Goal: Information Seeking & Learning: Understand process/instructions

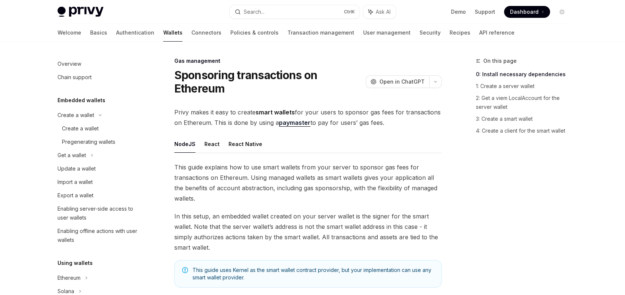
scroll to position [243, 0]
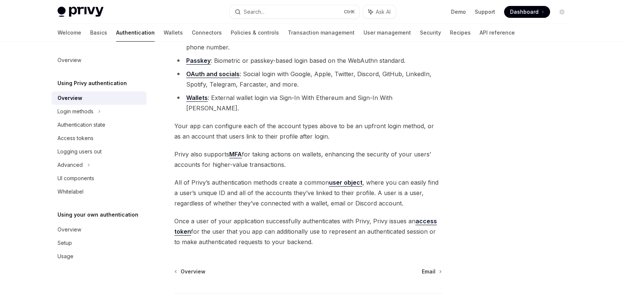
scroll to position [111, 0]
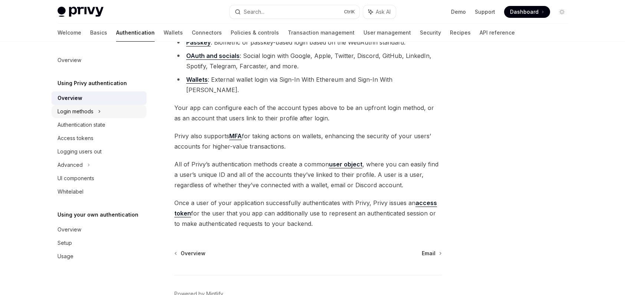
click at [89, 109] on div "Login methods" at bounding box center [75, 111] width 36 height 9
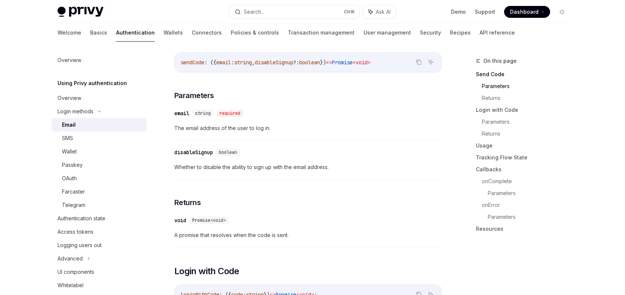
scroll to position [297, 0]
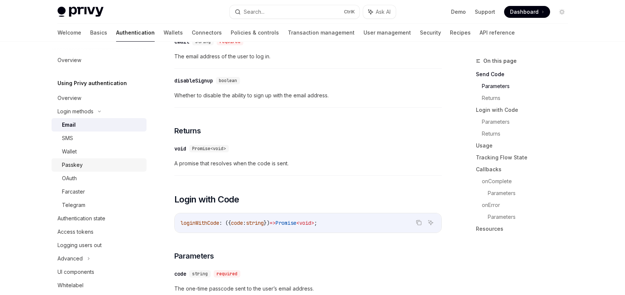
click at [98, 163] on div "Passkey" at bounding box center [102, 164] width 80 height 9
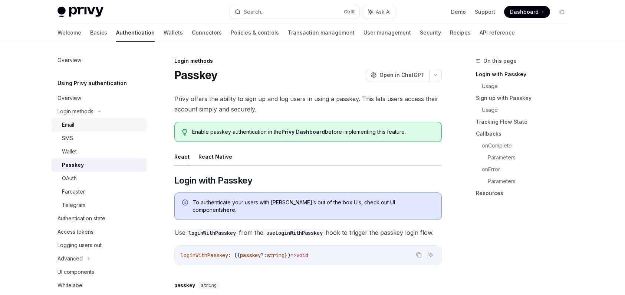
click at [75, 129] on link "Email" at bounding box center [99, 124] width 95 height 13
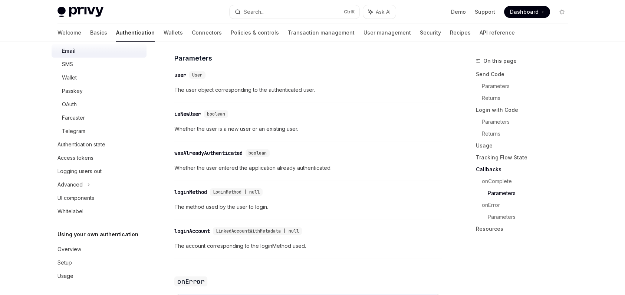
scroll to position [74, 0]
click at [164, 31] on link "Wallets" at bounding box center [173, 33] width 19 height 18
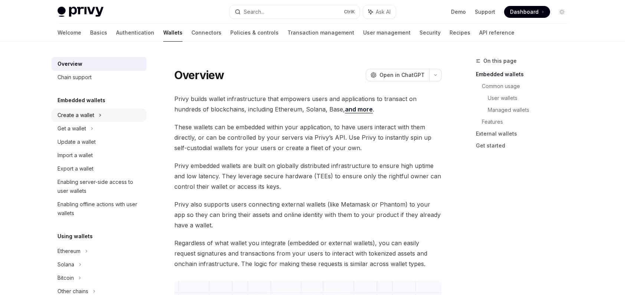
click at [100, 116] on icon at bounding box center [100, 115] width 3 height 9
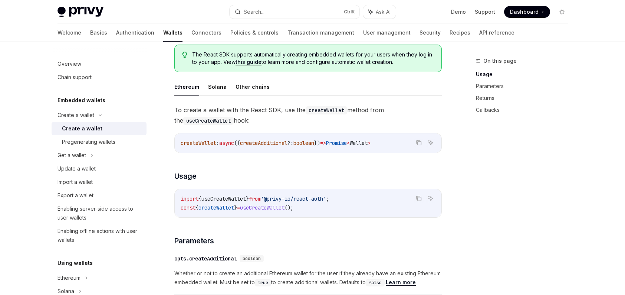
scroll to position [185, 0]
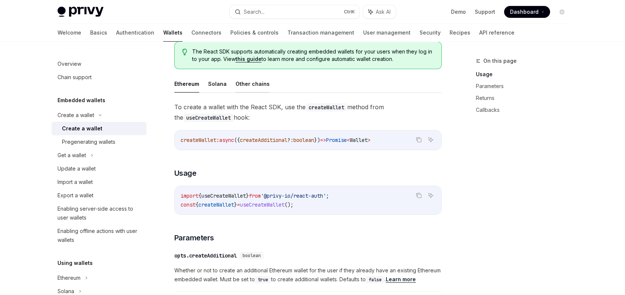
click at [260, 82] on button "Other chains" at bounding box center [253, 83] width 34 height 17
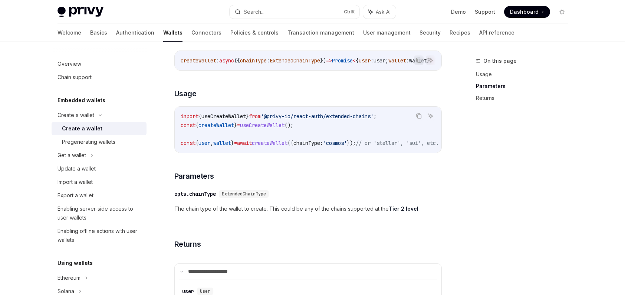
scroll to position [185, 0]
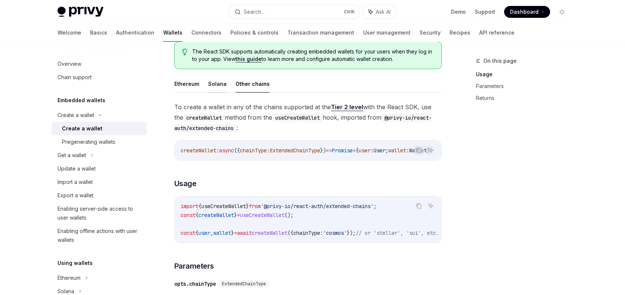
click at [208, 86] on button "Solana" at bounding box center [217, 83] width 19 height 17
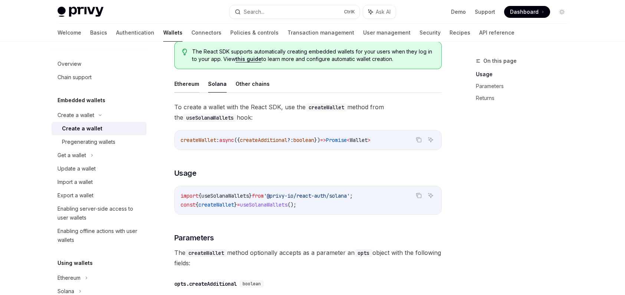
click at [189, 89] on button "Ethereum" at bounding box center [186, 83] width 25 height 17
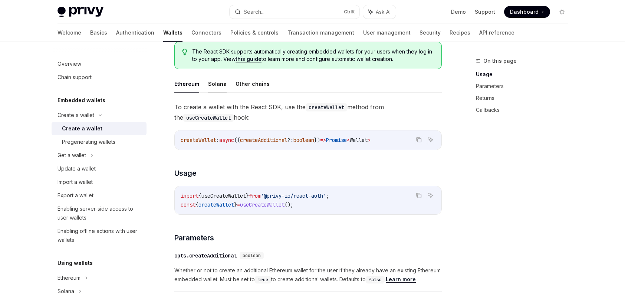
click at [222, 89] on button "Solana" at bounding box center [217, 83] width 19 height 17
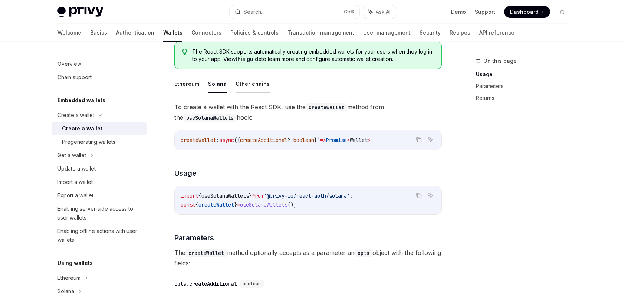
click at [249, 85] on button "Other chains" at bounding box center [253, 83] width 34 height 17
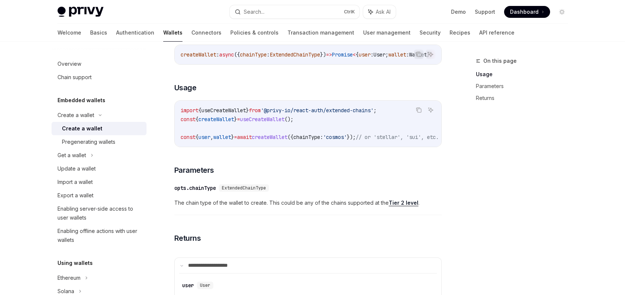
scroll to position [185, 0]
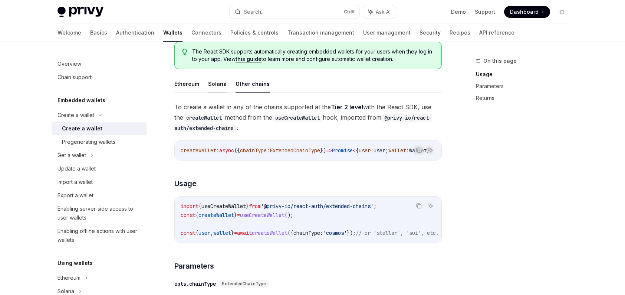
click at [208, 88] on button "Solana" at bounding box center [217, 83] width 19 height 17
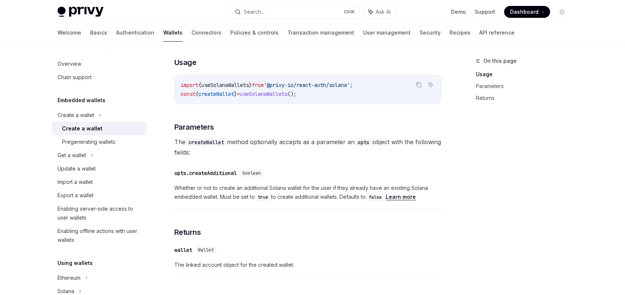
scroll to position [297, 0]
click at [116, 32] on link "Authentication" at bounding box center [135, 33] width 38 height 18
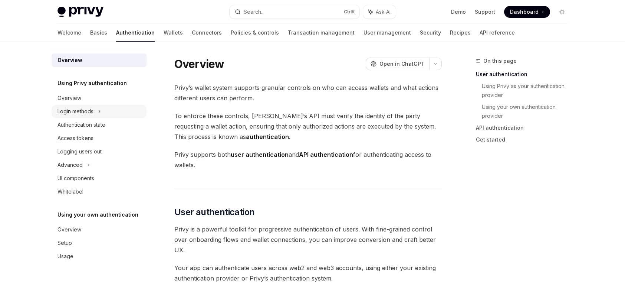
click at [103, 113] on div "Login methods" at bounding box center [99, 111] width 95 height 13
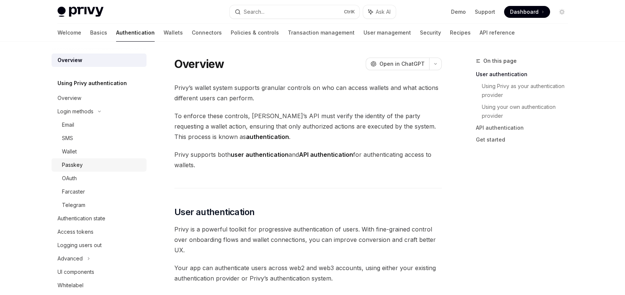
click at [87, 168] on div "Passkey" at bounding box center [102, 164] width 80 height 9
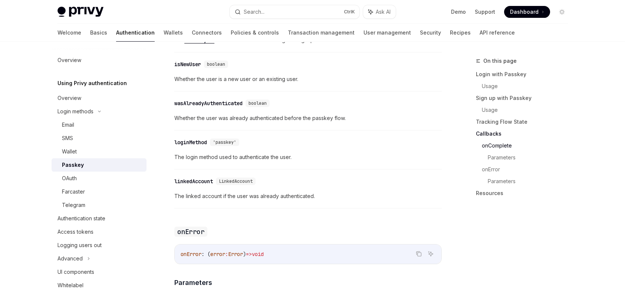
scroll to position [1002, 0]
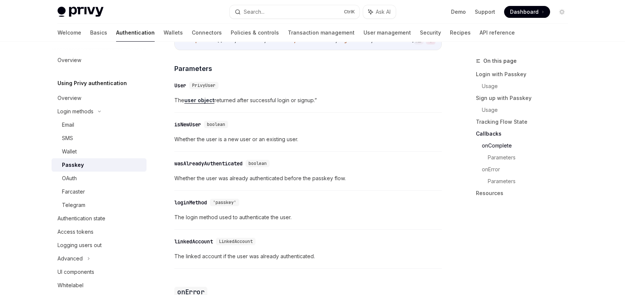
click at [202, 103] on link "user object" at bounding box center [199, 100] width 30 height 7
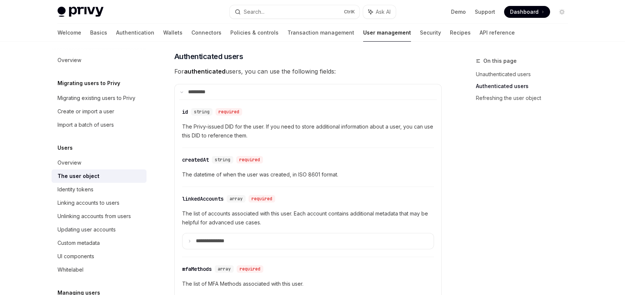
scroll to position [260, 0]
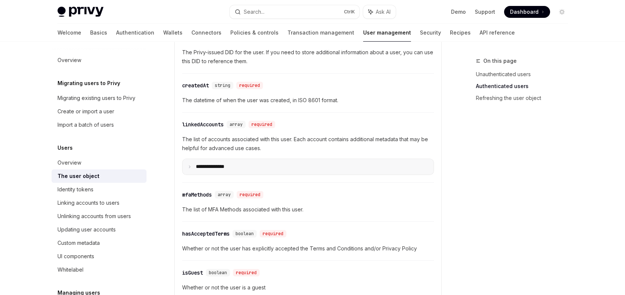
click at [300, 160] on summary "**********" at bounding box center [308, 166] width 251 height 15
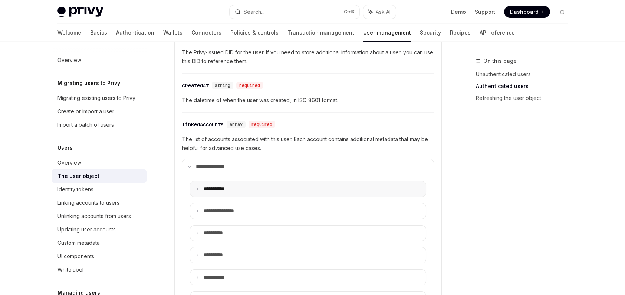
click at [284, 190] on summary "**** ******" at bounding box center [308, 188] width 236 height 15
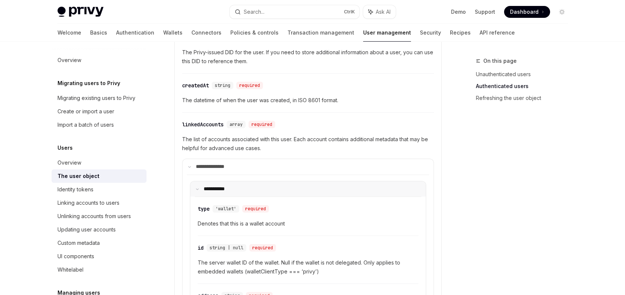
click at [284, 189] on summary "**** ******" at bounding box center [308, 188] width 236 height 15
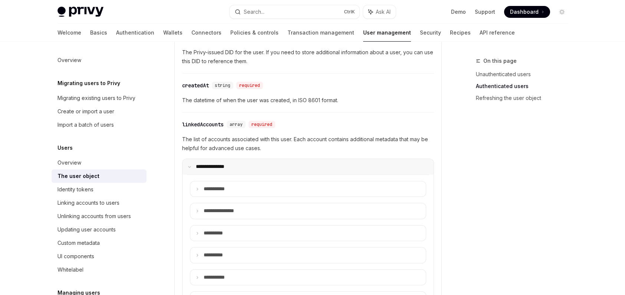
click at [285, 171] on summary "**********" at bounding box center [308, 166] width 251 height 15
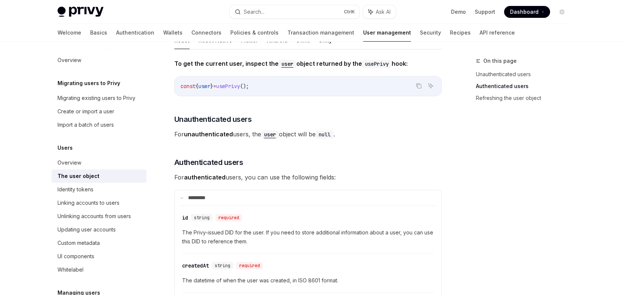
scroll to position [0, 0]
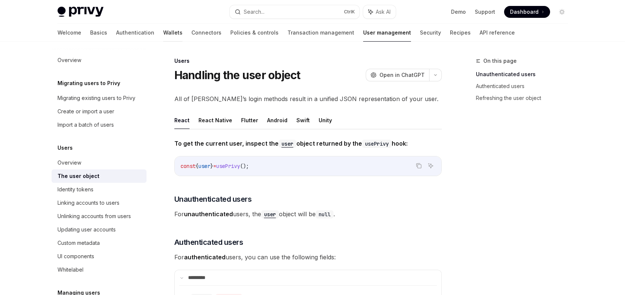
click at [163, 34] on link "Wallets" at bounding box center [172, 33] width 19 height 18
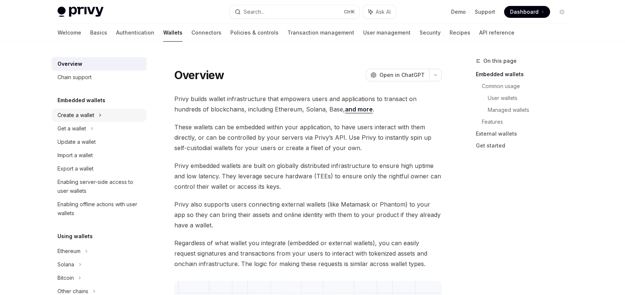
click at [100, 115] on icon at bounding box center [100, 115] width 3 height 9
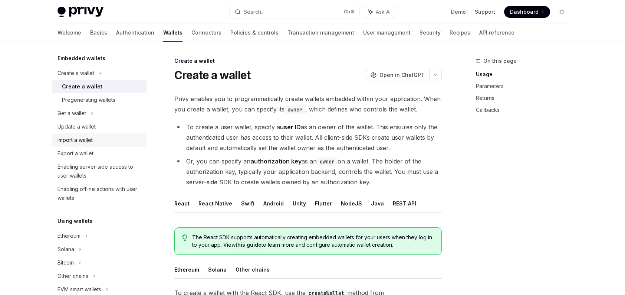
scroll to position [40, 0]
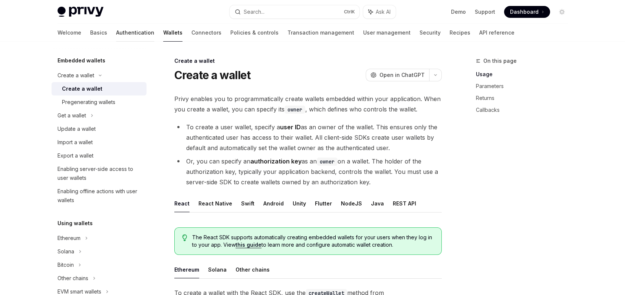
click at [116, 31] on link "Authentication" at bounding box center [135, 33] width 38 height 18
type textarea "*"
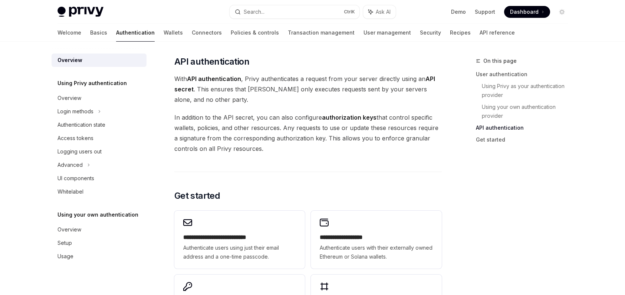
scroll to position [556, 0]
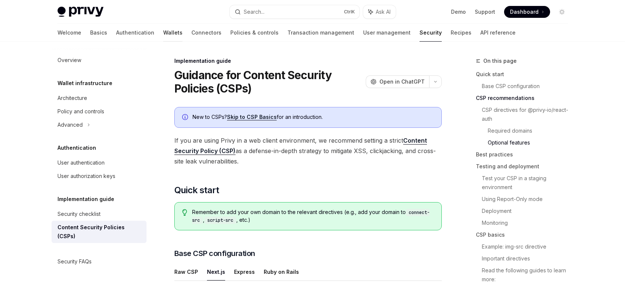
scroll to position [890, 0]
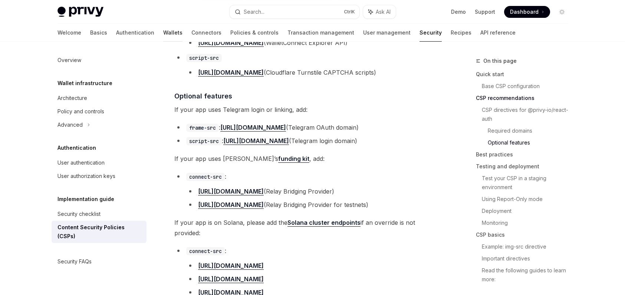
click at [163, 33] on link "Wallets" at bounding box center [172, 33] width 19 height 18
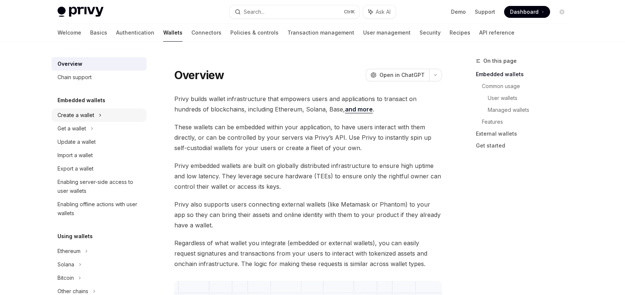
click at [86, 114] on div "Create a wallet" at bounding box center [75, 115] width 37 height 9
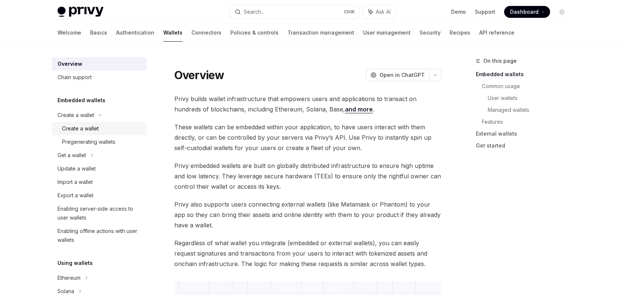
click at [87, 126] on div "Create a wallet" at bounding box center [80, 128] width 37 height 9
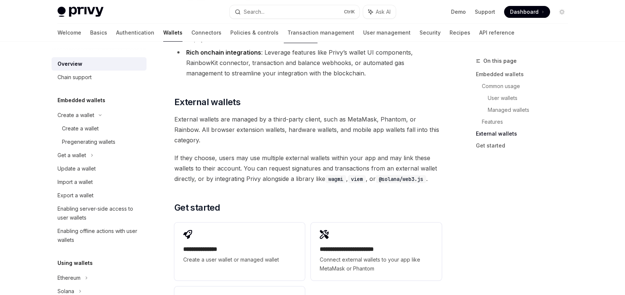
scroll to position [1113, 0]
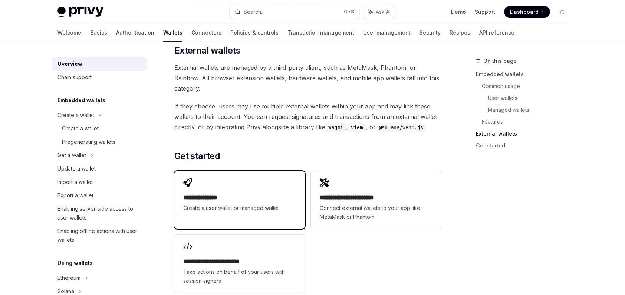
click at [270, 171] on div "**********" at bounding box center [239, 195] width 131 height 49
click at [254, 193] on h2 "**********" at bounding box center [239, 197] width 113 height 9
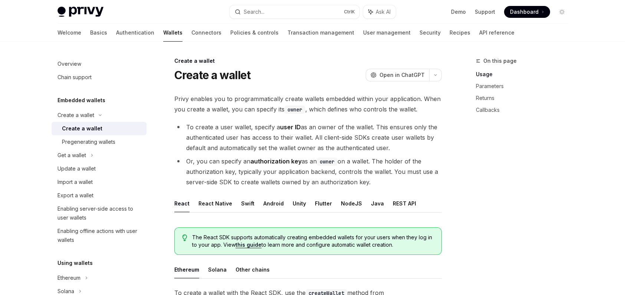
click at [215, 137] on li "To create a user wallet, specify a user ID as an owner of the wallet. This ensu…" at bounding box center [307, 137] width 267 height 31
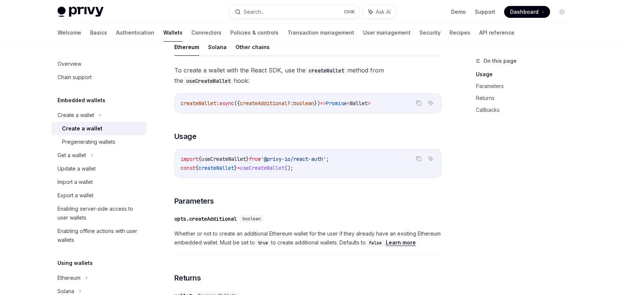
scroll to position [223, 0]
click at [236, 47] on button "Other chains" at bounding box center [253, 46] width 34 height 17
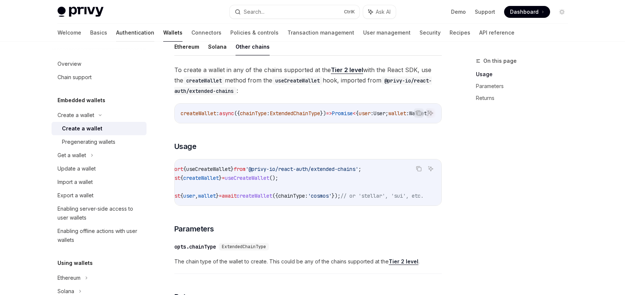
click at [116, 30] on link "Authentication" at bounding box center [135, 33] width 38 height 18
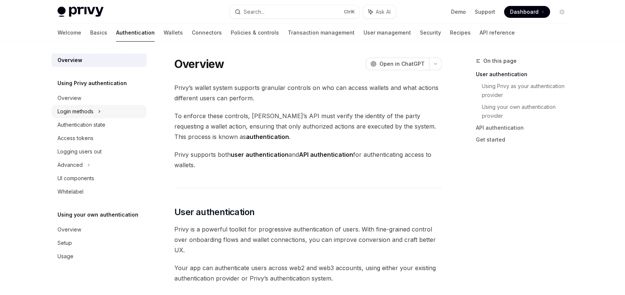
click at [100, 108] on icon at bounding box center [99, 111] width 3 height 9
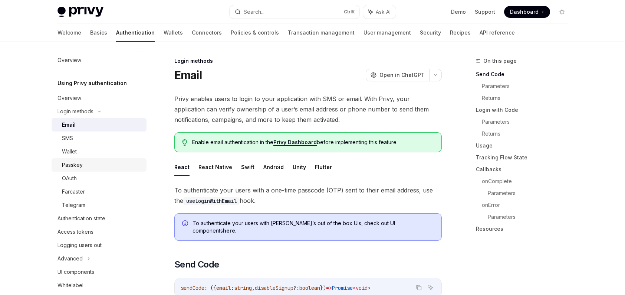
click at [88, 171] on link "Passkey" at bounding box center [99, 164] width 95 height 13
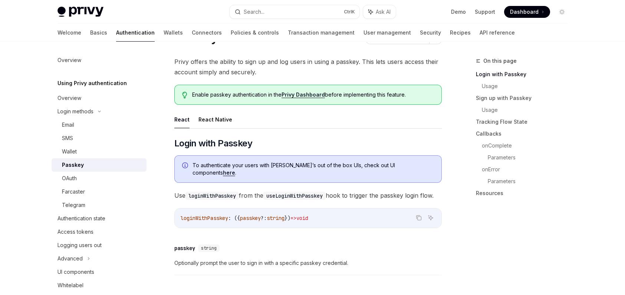
scroll to position [74, 0]
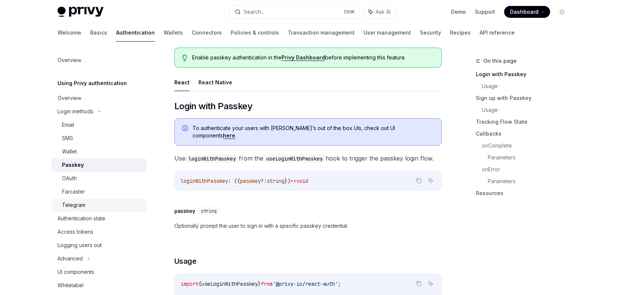
click at [71, 208] on div "Telegram" at bounding box center [73, 204] width 23 height 9
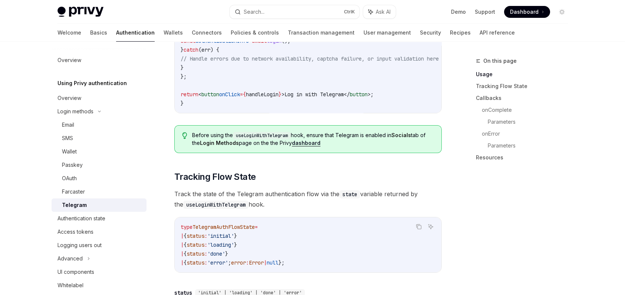
scroll to position [297, 0]
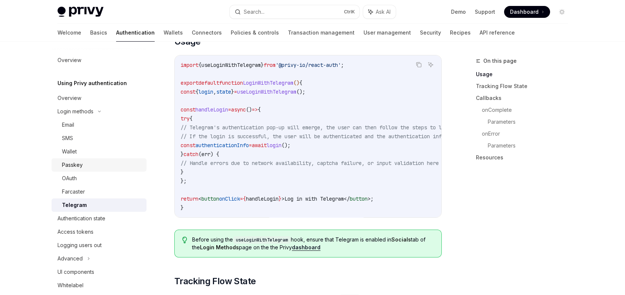
click at [78, 170] on link "Passkey" at bounding box center [99, 164] width 95 height 13
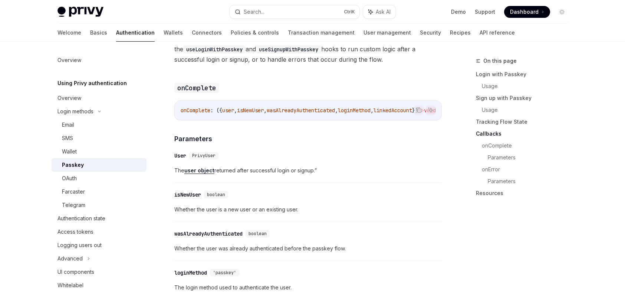
scroll to position [927, 0]
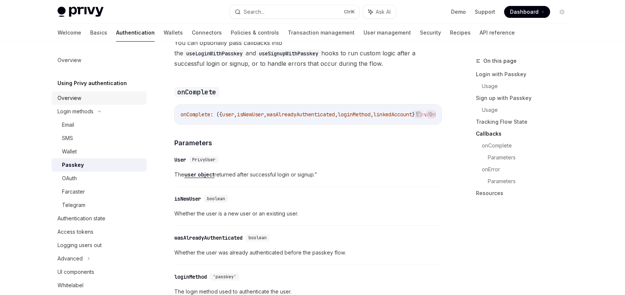
click at [95, 99] on div "Overview" at bounding box center [99, 97] width 85 height 9
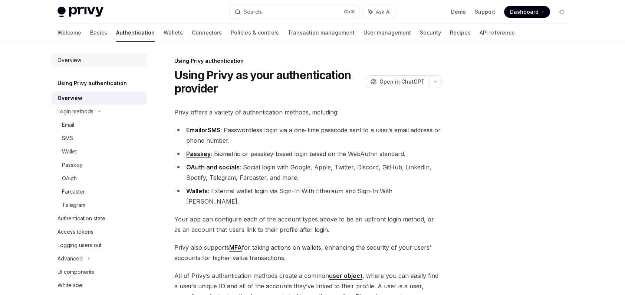
click at [80, 56] on div "Overview" at bounding box center [69, 60] width 24 height 9
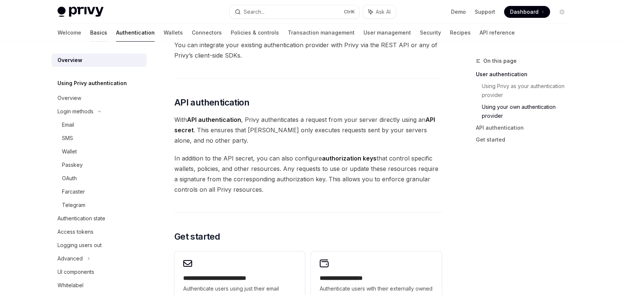
click at [90, 32] on link "Basics" at bounding box center [98, 33] width 17 height 18
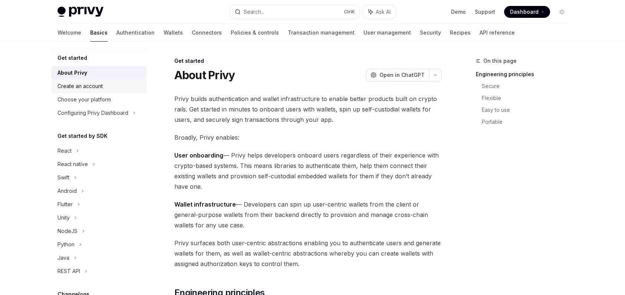
click at [119, 91] on link "Create an account" at bounding box center [99, 85] width 95 height 13
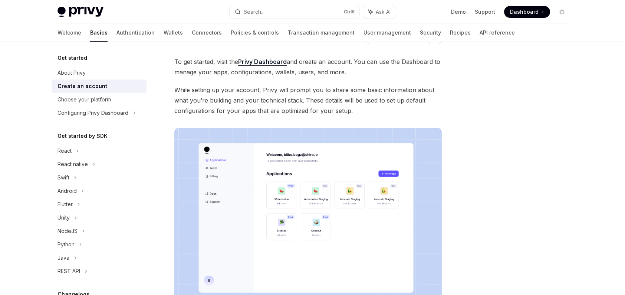
scroll to position [171, 0]
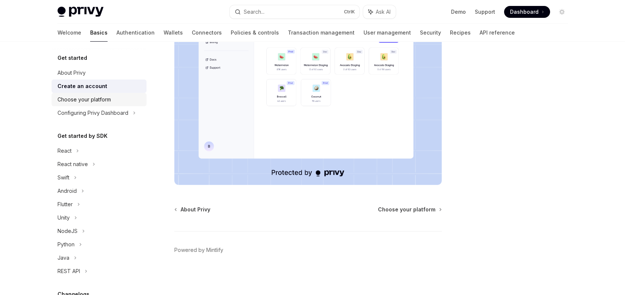
click at [117, 103] on div "Choose your platform" at bounding box center [99, 99] width 85 height 9
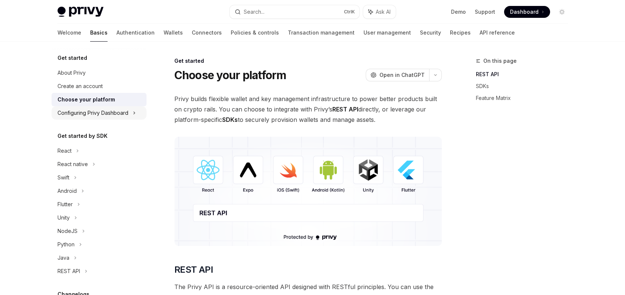
click at [117, 112] on div "Configuring Privy Dashboard" at bounding box center [92, 112] width 71 height 9
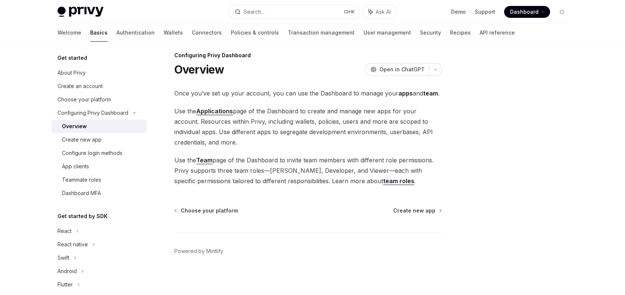
scroll to position [7, 0]
click at [102, 135] on div "Create new app" at bounding box center [102, 139] width 80 height 9
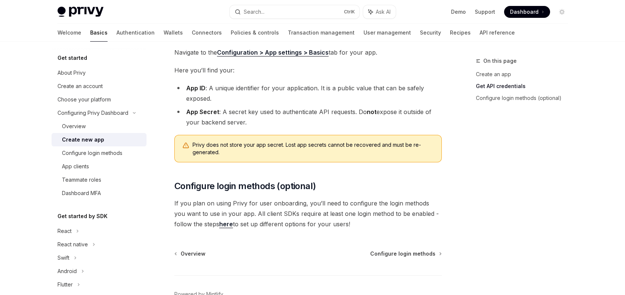
scroll to position [192, 0]
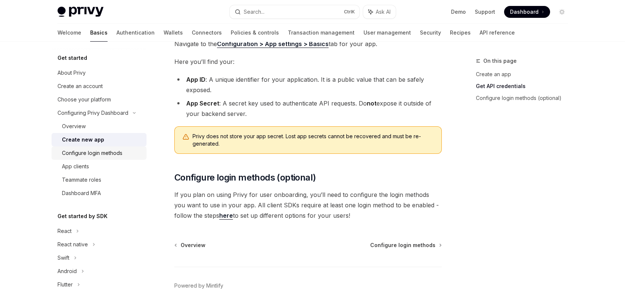
click at [90, 156] on div "Configure login methods" at bounding box center [92, 152] width 60 height 9
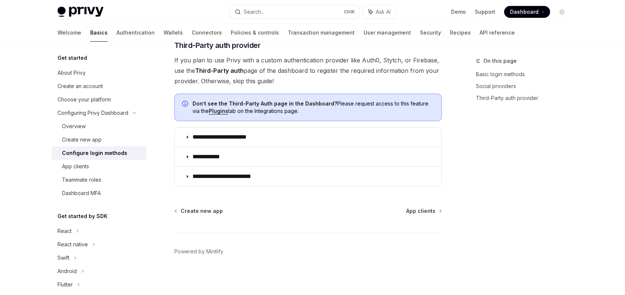
scroll to position [415, 0]
click at [93, 163] on div "App clients" at bounding box center [102, 166] width 80 height 9
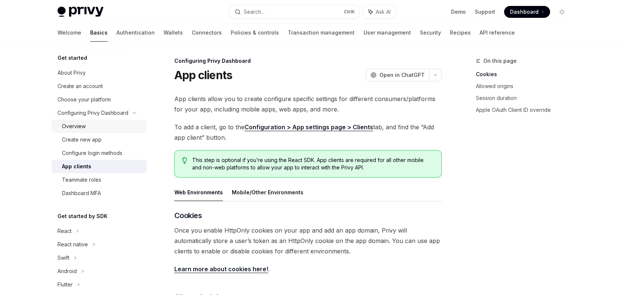
click at [103, 130] on div "Overview" at bounding box center [102, 126] width 80 height 9
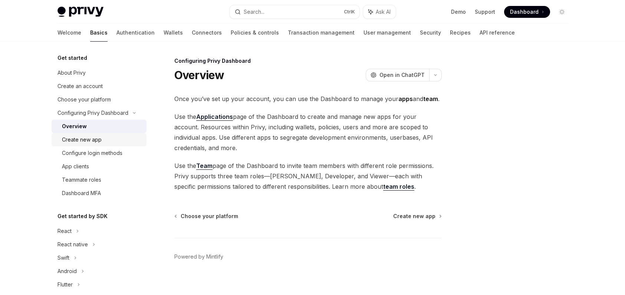
click at [97, 138] on div "Create new app" at bounding box center [82, 139] width 40 height 9
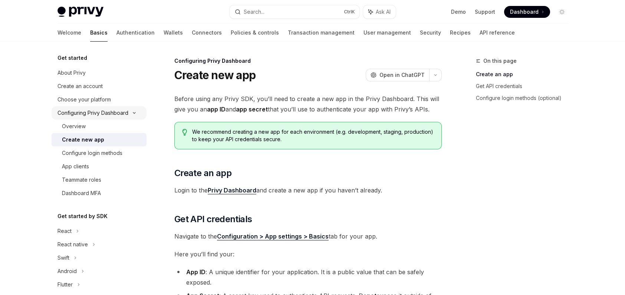
click at [104, 111] on div "Configuring Privy Dashboard" at bounding box center [92, 112] width 71 height 9
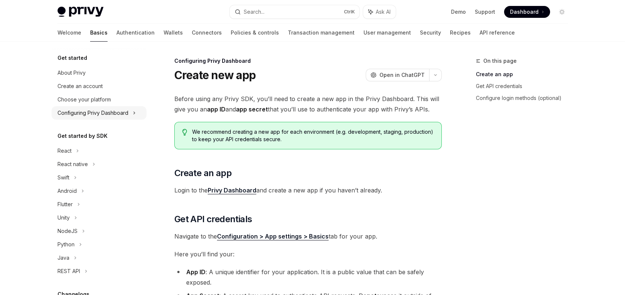
click at [101, 116] on div "Configuring Privy Dashboard" at bounding box center [92, 112] width 71 height 9
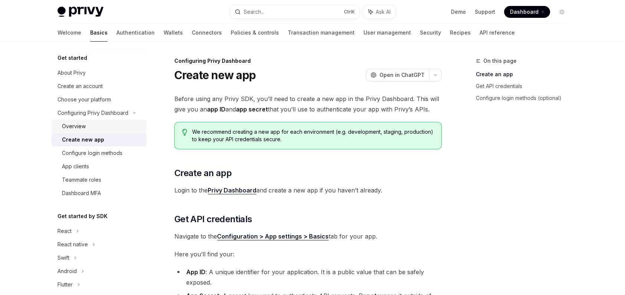
click at [83, 132] on link "Overview" at bounding box center [99, 125] width 95 height 13
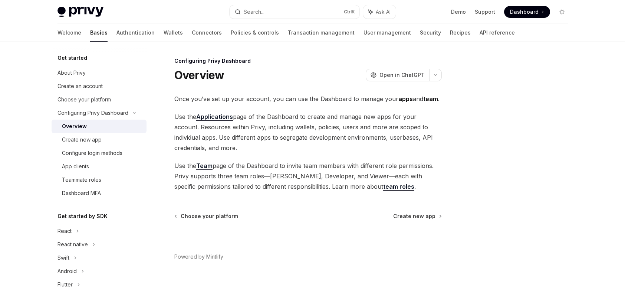
click at [83, 126] on div "Overview" at bounding box center [74, 126] width 25 height 9
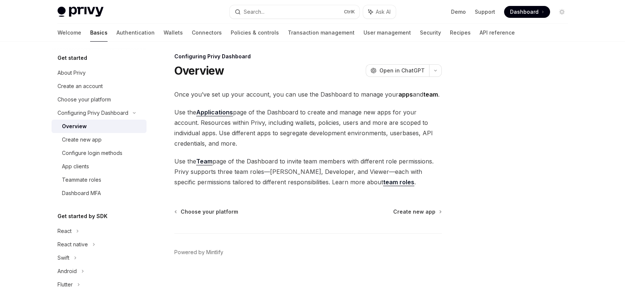
scroll to position [7, 0]
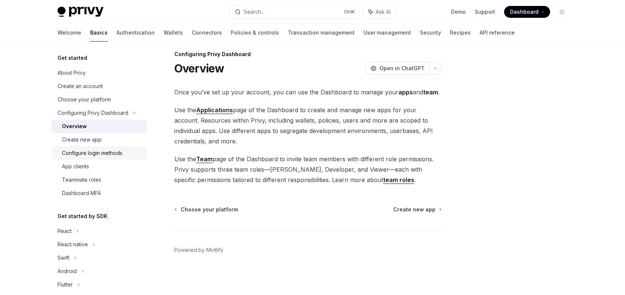
click at [89, 156] on div "Configure login methods" at bounding box center [92, 152] width 60 height 9
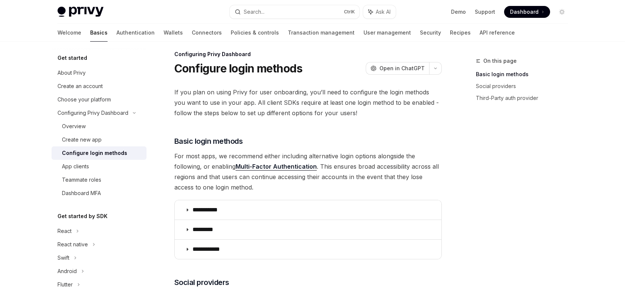
scroll to position [229, 0]
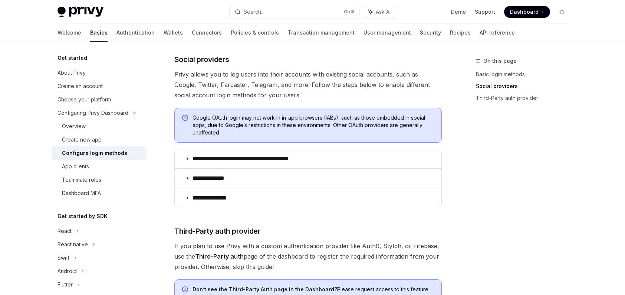
click at [241, 173] on summary "**********" at bounding box center [308, 177] width 267 height 19
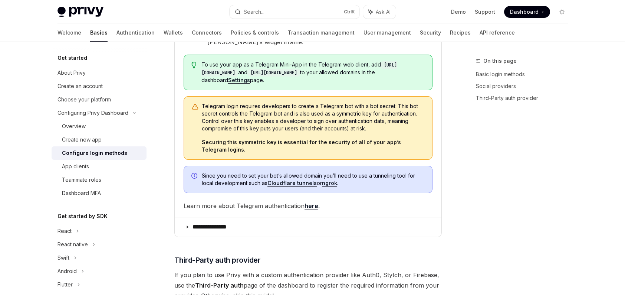
scroll to position [637, 0]
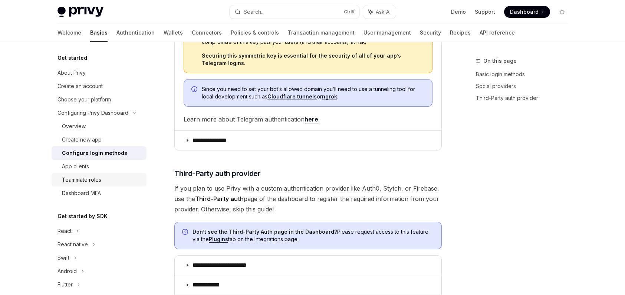
click at [92, 178] on div "Teammate roles" at bounding box center [81, 179] width 39 height 9
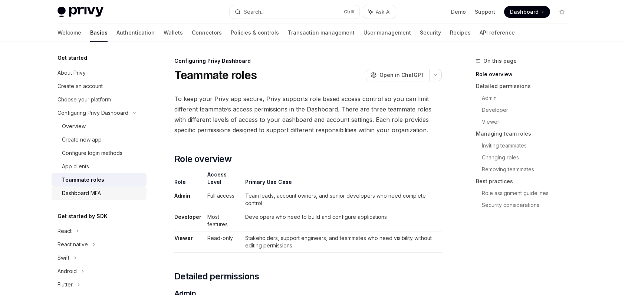
click at [95, 191] on div "Dashboard MFA" at bounding box center [81, 192] width 39 height 9
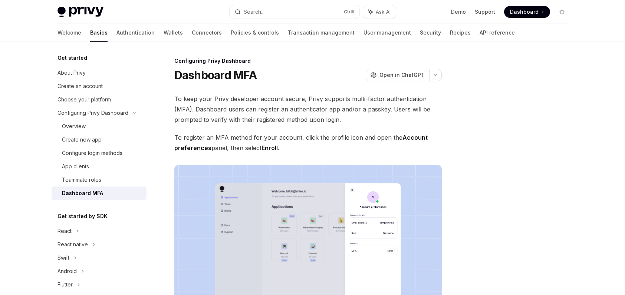
scroll to position [37, 0]
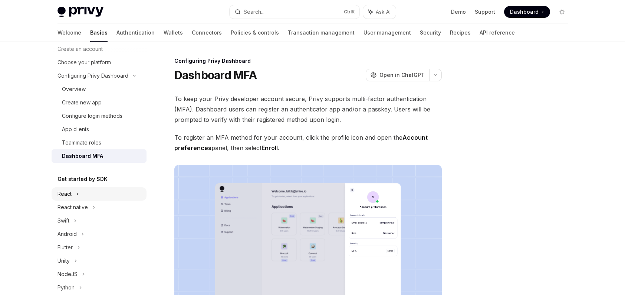
click at [70, 197] on div "React" at bounding box center [64, 193] width 14 height 9
type textarea "*"
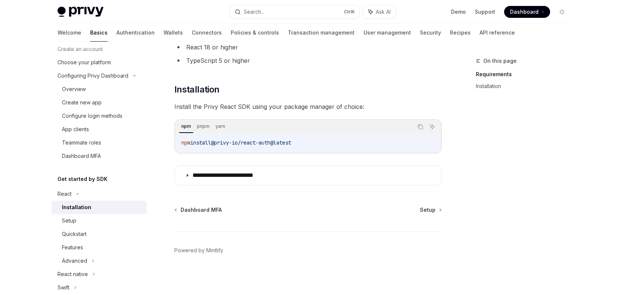
scroll to position [70, 0]
click at [422, 126] on icon "Copy the contents from the code block" at bounding box center [420, 126] width 6 height 6
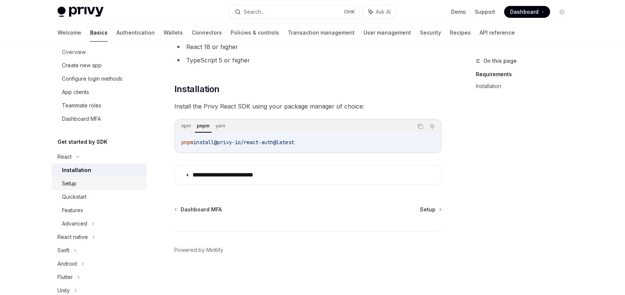
click at [89, 189] on link "Setup" at bounding box center [99, 183] width 95 height 13
type textarea "*"
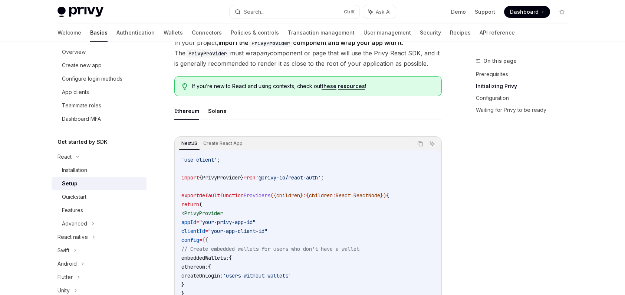
scroll to position [185, 0]
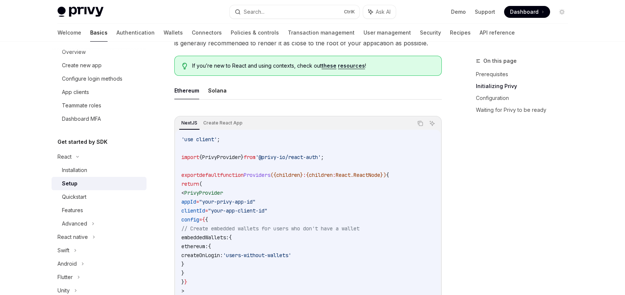
click at [305, 154] on span "'@privy-io/react-auth'" at bounding box center [288, 157] width 65 height 7
copy code "import { PrivyProvider } from '@privy-io/react-auth' ;"
click at [418, 120] on icon "Copy the contents from the code block" at bounding box center [420, 123] width 6 height 6
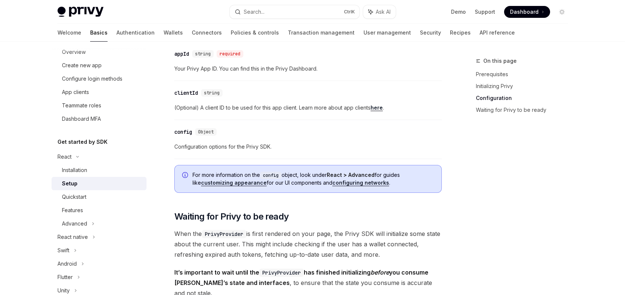
scroll to position [556, 0]
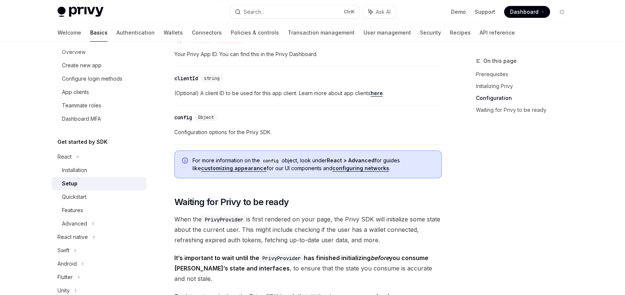
click at [239, 171] on div "For more information on the config object, look under React > Advanced for guid…" at bounding box center [307, 164] width 267 height 28
click at [240, 167] on link "customizing appearance" at bounding box center [234, 168] width 66 height 7
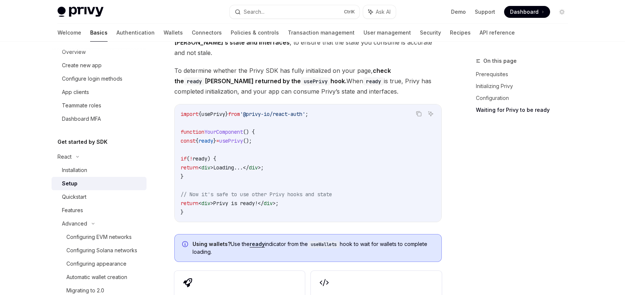
scroll to position [779, 0]
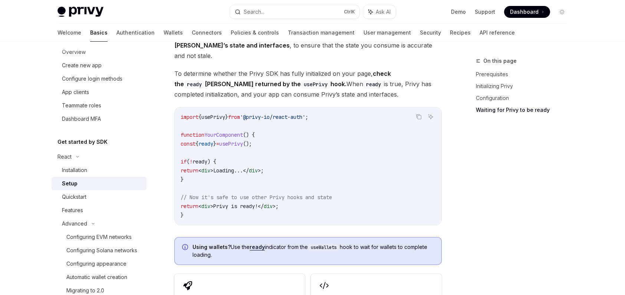
click at [258, 114] on span "'@privy-io/react-auth'" at bounding box center [272, 117] width 65 height 7
click at [116, 36] on link "Authentication" at bounding box center [135, 33] width 38 height 18
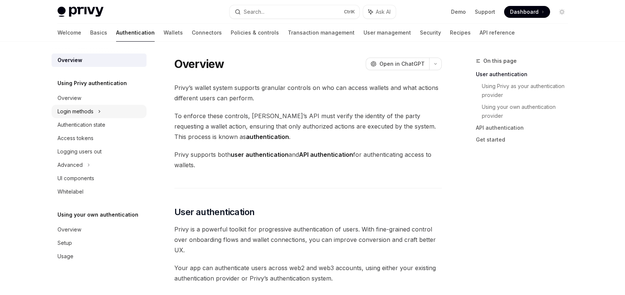
click at [93, 114] on div "Login methods" at bounding box center [75, 111] width 36 height 9
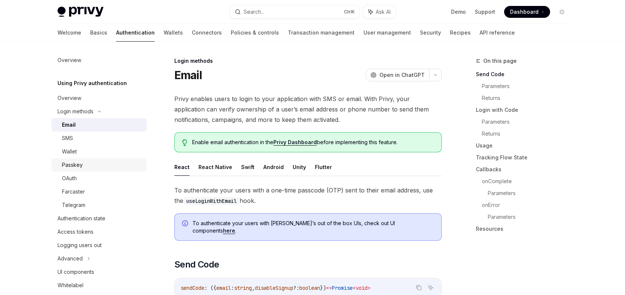
click at [82, 163] on div "Passkey" at bounding box center [102, 164] width 80 height 9
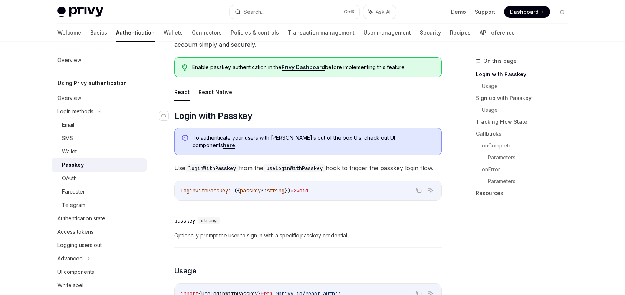
scroll to position [74, 0]
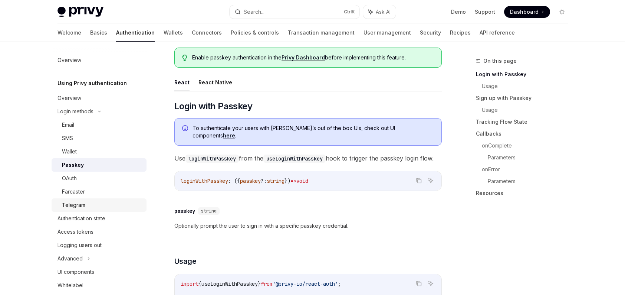
click at [89, 207] on div "Telegram" at bounding box center [102, 204] width 80 height 9
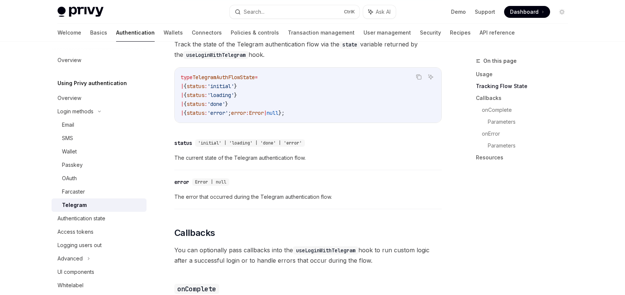
scroll to position [550, 0]
type textarea "*"
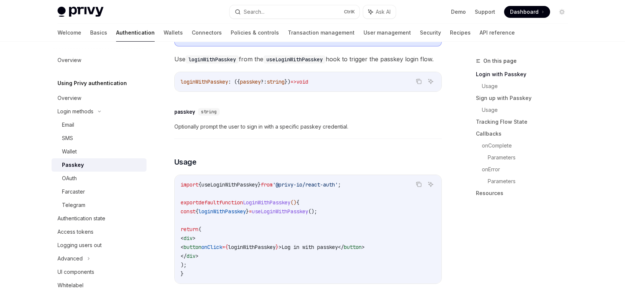
scroll to position [185, 0]
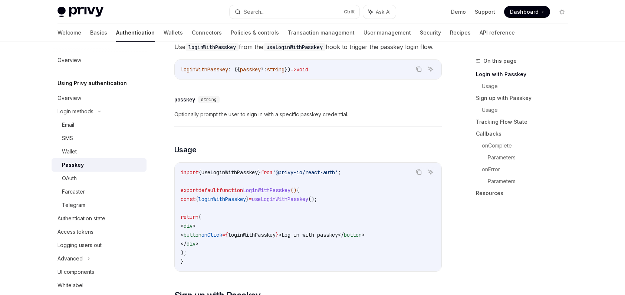
click at [258, 172] on span "useLoginWithPasskey" at bounding box center [229, 172] width 56 height 7
copy code "import { useLoginWithPasskey } from '@privy-io/react-auth' ;"
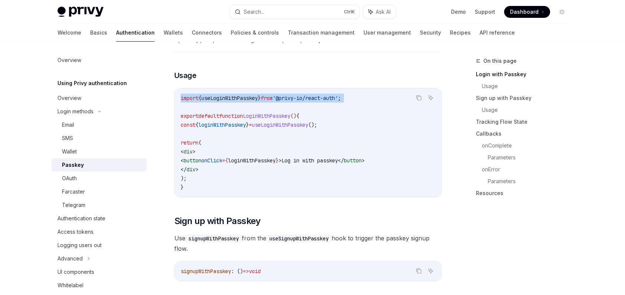
scroll to position [297, 0]
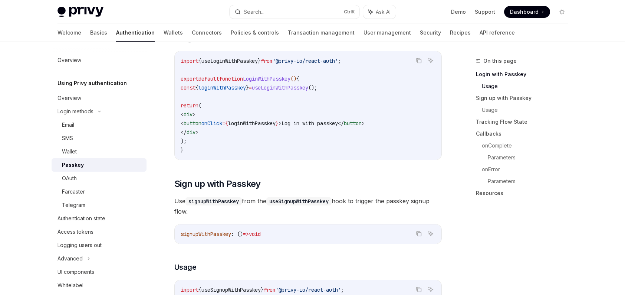
click at [303, 91] on span "useLoginWithPasskey" at bounding box center [280, 87] width 56 height 7
copy code "const { loginWithPasskey } = useLoginWithPasskey ();"
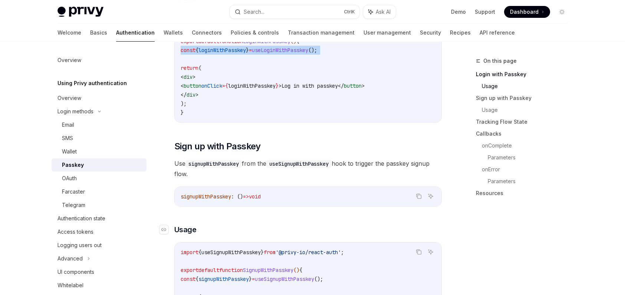
scroll to position [408, 0]
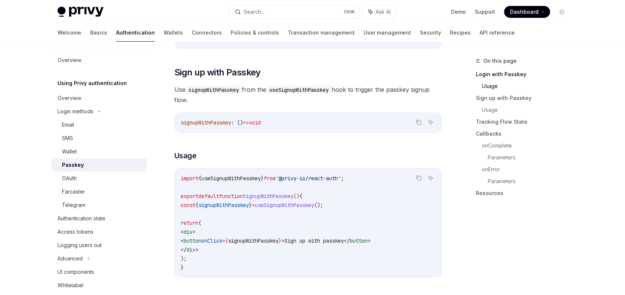
click at [304, 180] on span "'@privy-io/react-auth'" at bounding box center [308, 178] width 65 height 7
copy code "import { useSignupWithPasskey } from '@privy-io/react-auth' ;"
click at [267, 203] on code "import { useSignupWithPasskey } from '@privy-io/react-auth' ; export default fu…" at bounding box center [308, 223] width 255 height 98
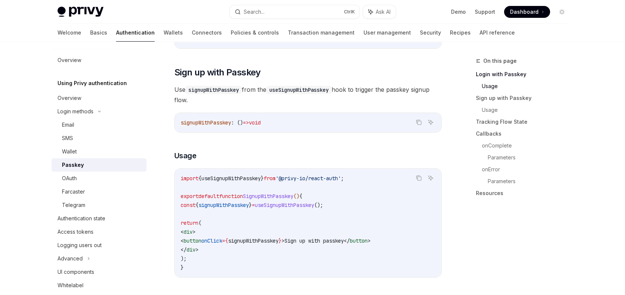
click at [267, 203] on code "import { useSignupWithPasskey } from '@privy-io/react-auth' ; export default fu…" at bounding box center [308, 223] width 255 height 98
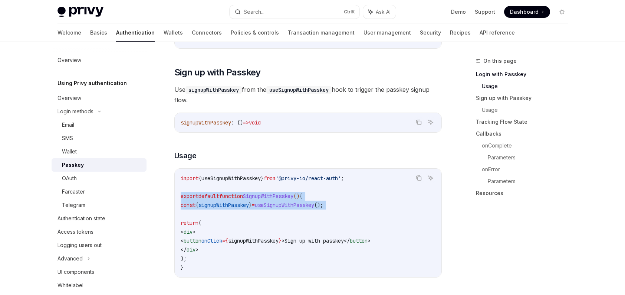
click at [267, 203] on code "import { useSignupWithPasskey } from '@privy-io/react-auth' ; export default fu…" at bounding box center [308, 223] width 255 height 98
click at [252, 208] on span "}" at bounding box center [250, 204] width 3 height 7
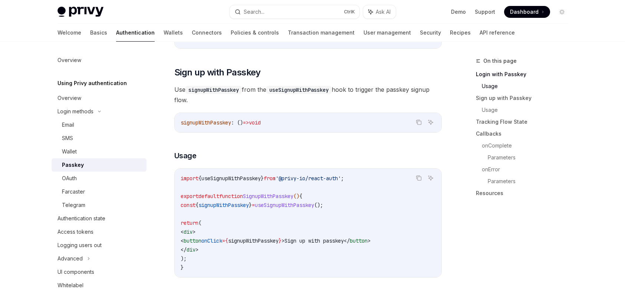
click at [252, 208] on span "}" at bounding box center [250, 204] width 3 height 7
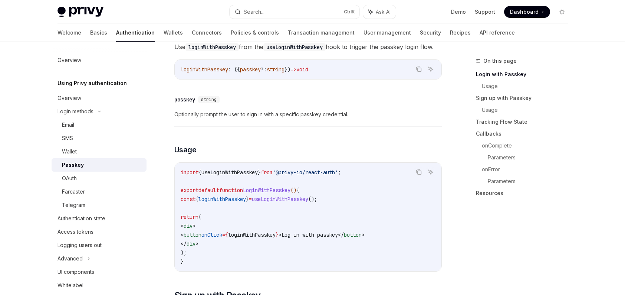
click at [252, 201] on span "=" at bounding box center [250, 198] width 3 height 7
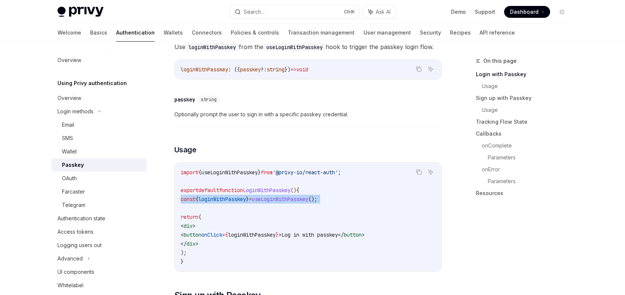
click at [252, 201] on span "=" at bounding box center [250, 198] width 3 height 7
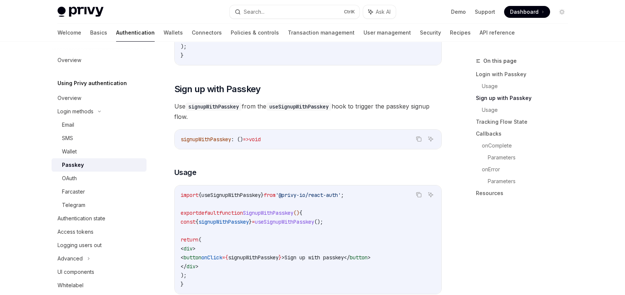
scroll to position [445, 0]
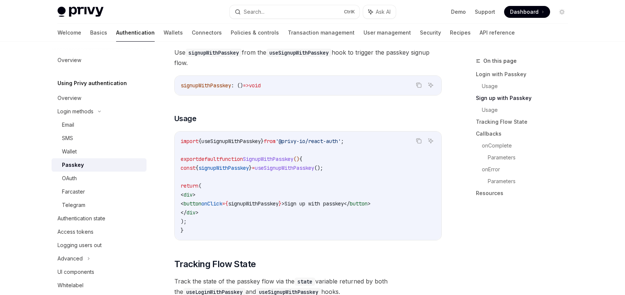
click at [249, 171] on span "signupWithPasskey" at bounding box center [223, 167] width 50 height 7
copy span "signupWithPasskey"
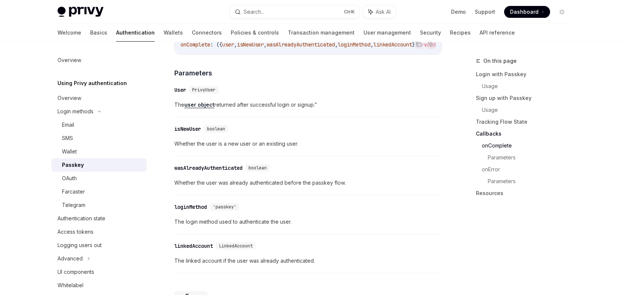
scroll to position [984, 0]
